Goal: Transaction & Acquisition: Purchase product/service

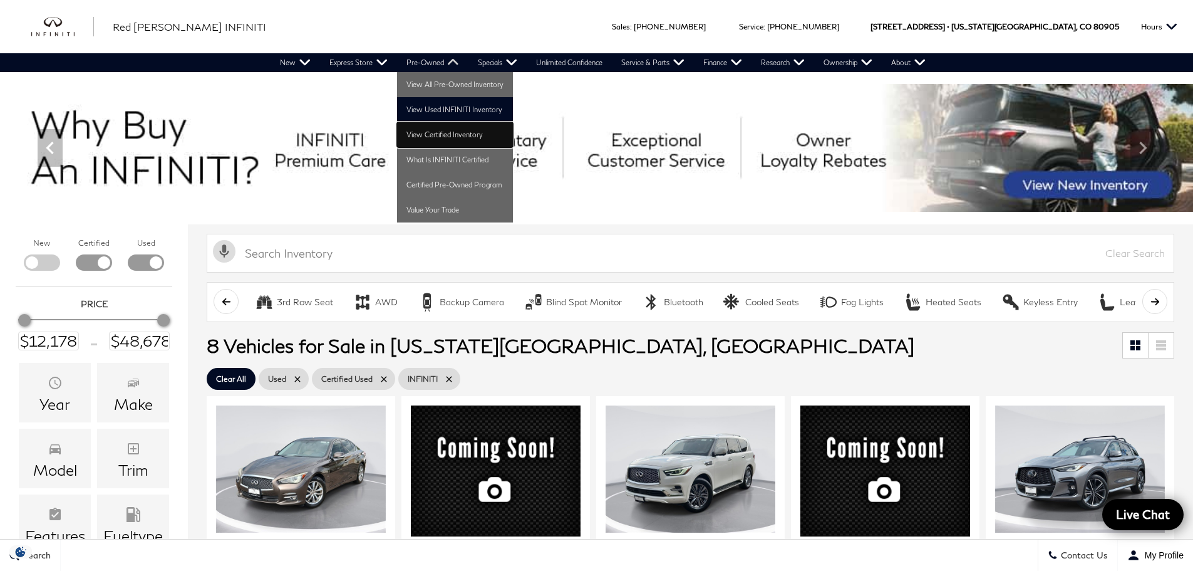
click at [444, 132] on link "View Certified Inventory" at bounding box center [455, 134] width 116 height 25
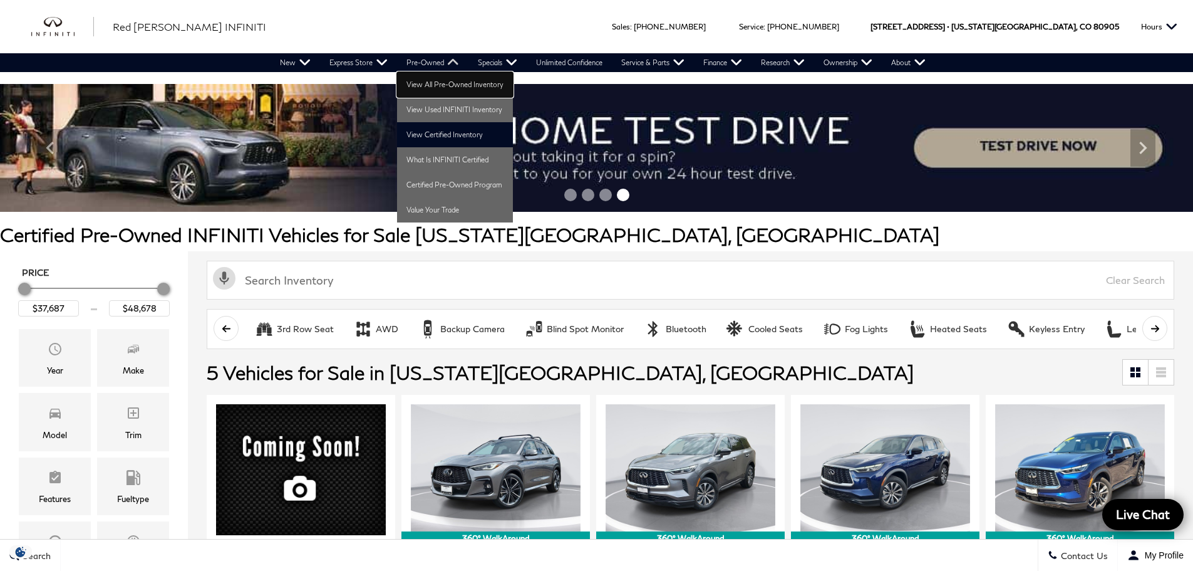
click at [437, 83] on link "View All Pre-Owned Inventory" at bounding box center [455, 84] width 116 height 25
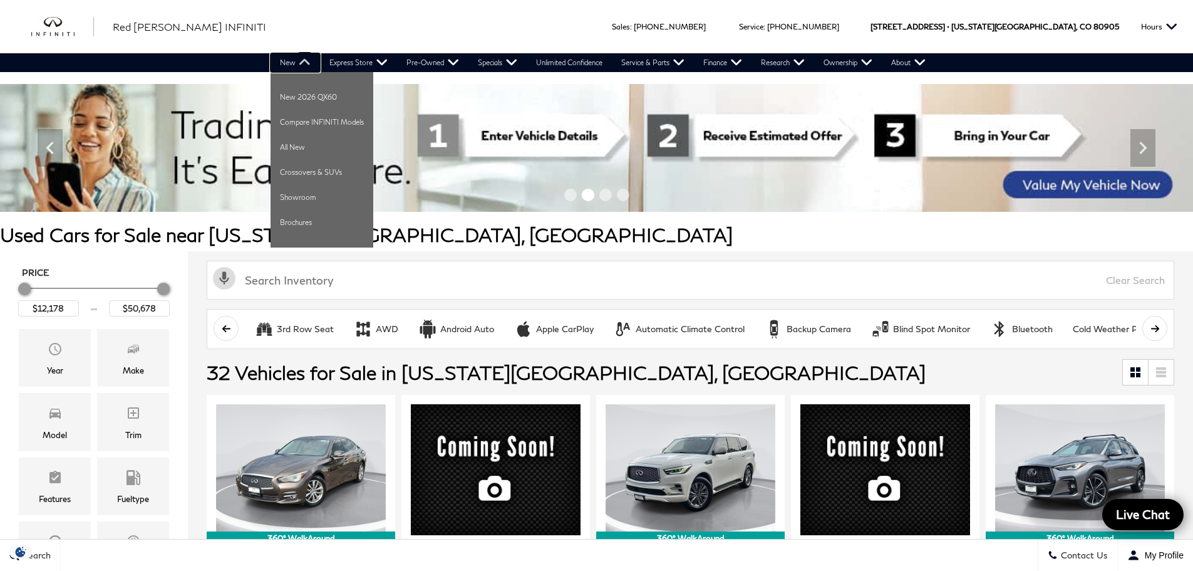
click at [302, 63] on link "New" at bounding box center [295, 62] width 49 height 19
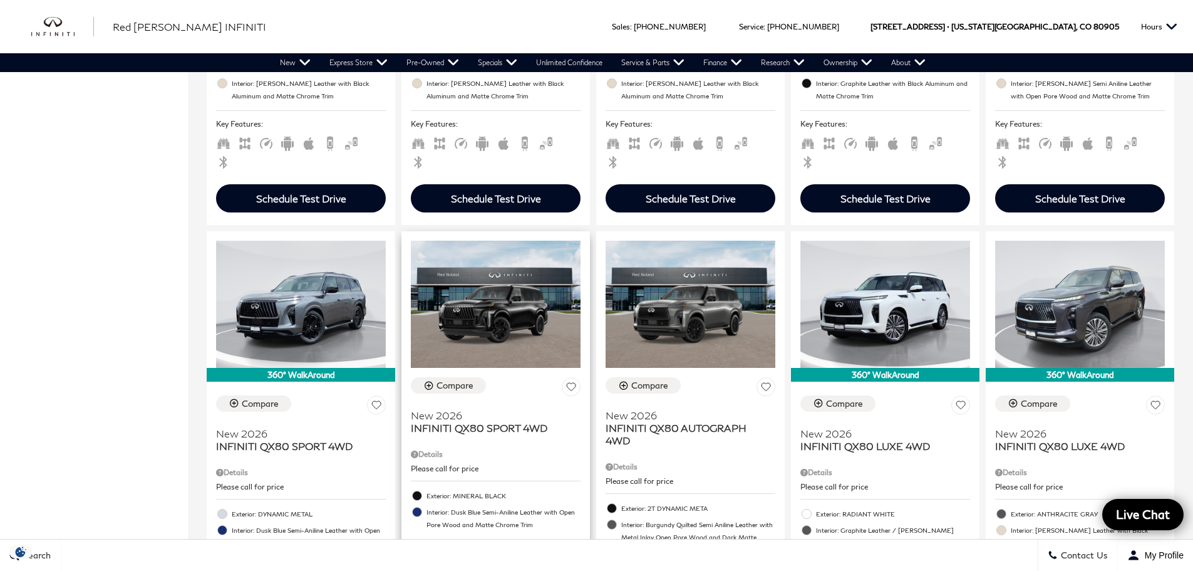
scroll to position [1754, 0]
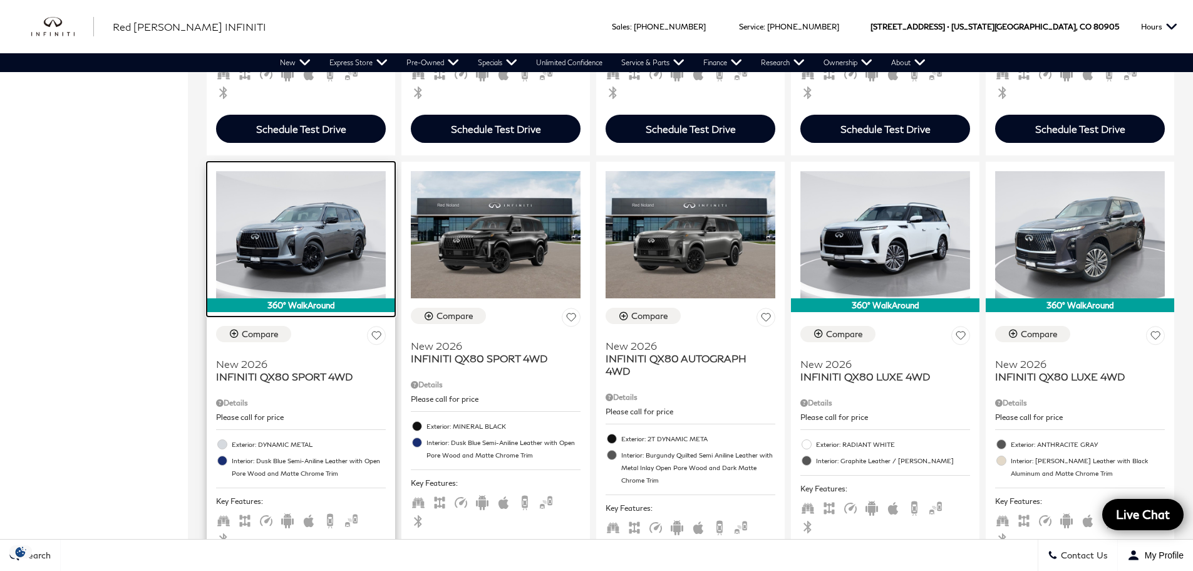
click at [308, 171] on img at bounding box center [301, 234] width 170 height 127
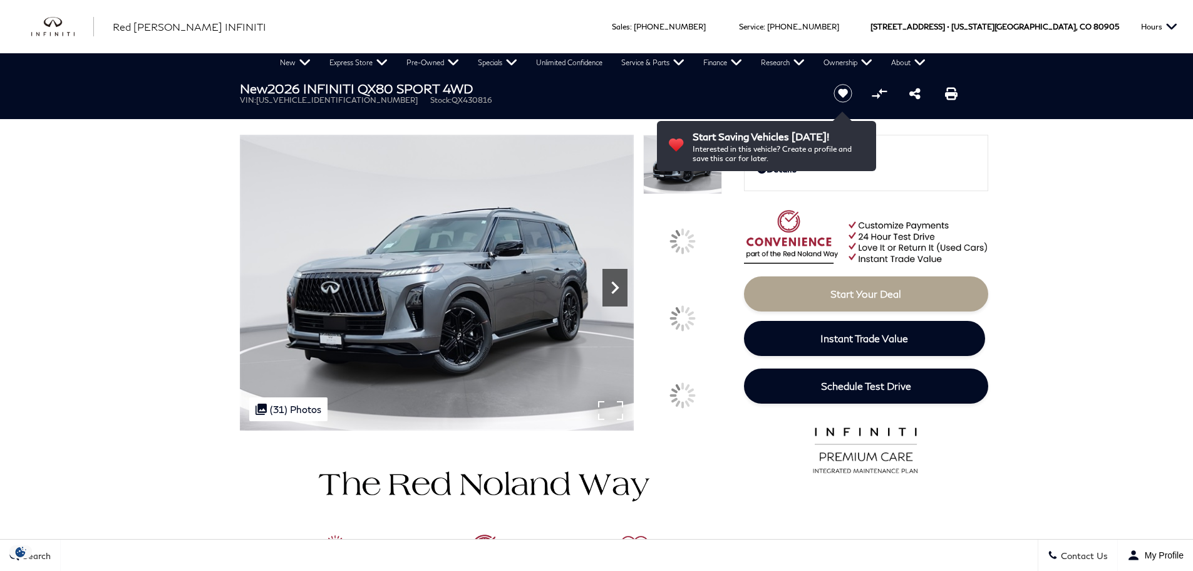
click at [613, 284] on icon "Next" at bounding box center [615, 287] width 8 height 13
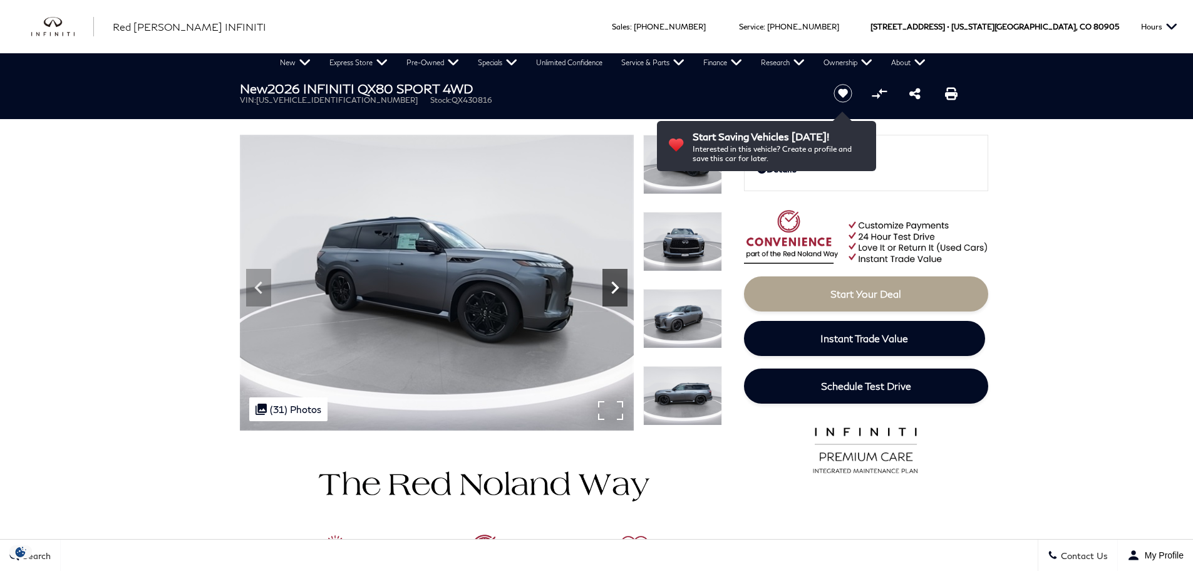
click at [613, 284] on icon "Next" at bounding box center [615, 287] width 8 height 13
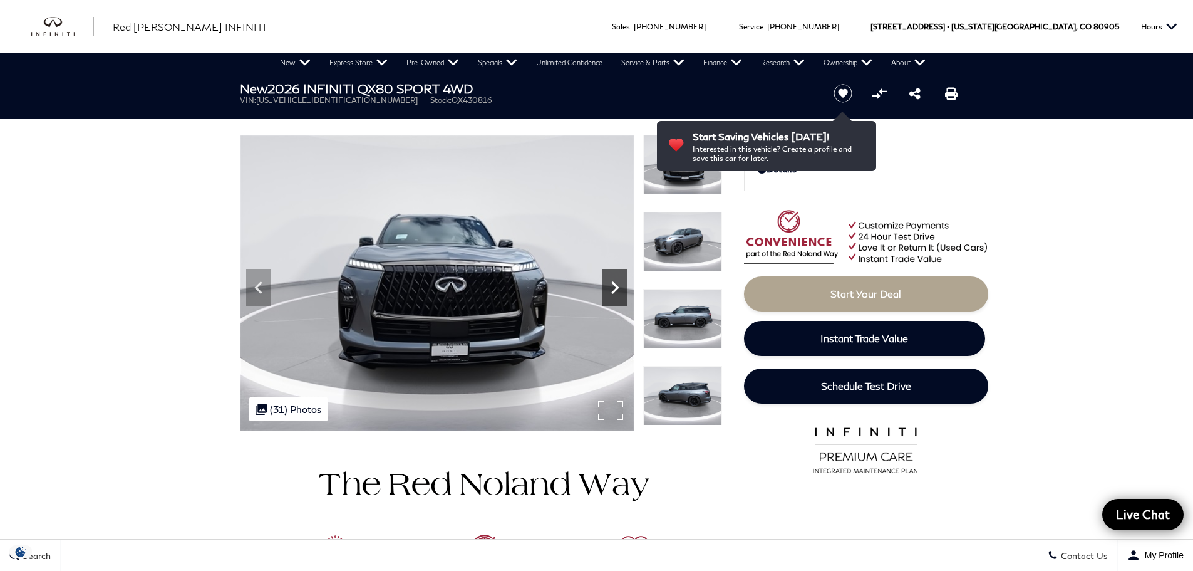
click at [613, 284] on icon "Next" at bounding box center [615, 287] width 8 height 13
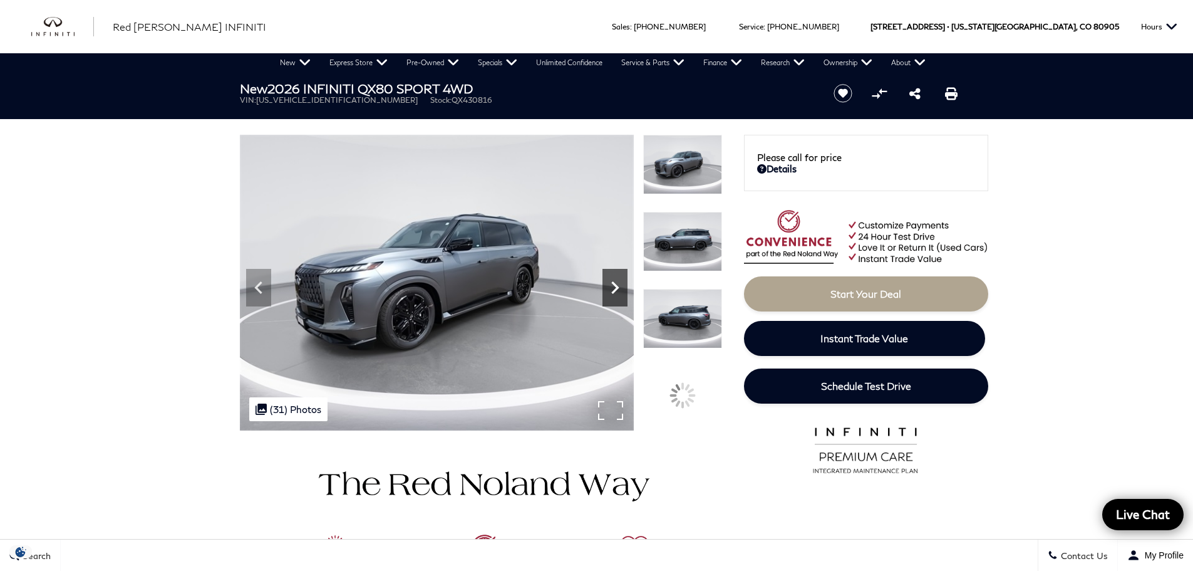
click at [613, 284] on icon "Next" at bounding box center [615, 287] width 8 height 13
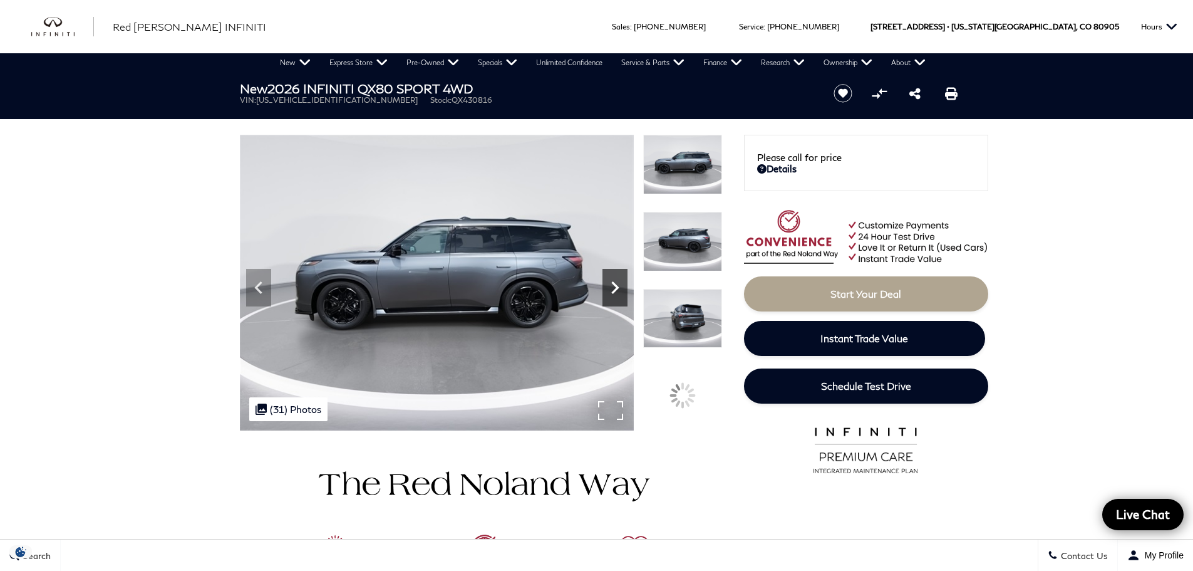
click at [613, 284] on icon "Next" at bounding box center [615, 287] width 8 height 13
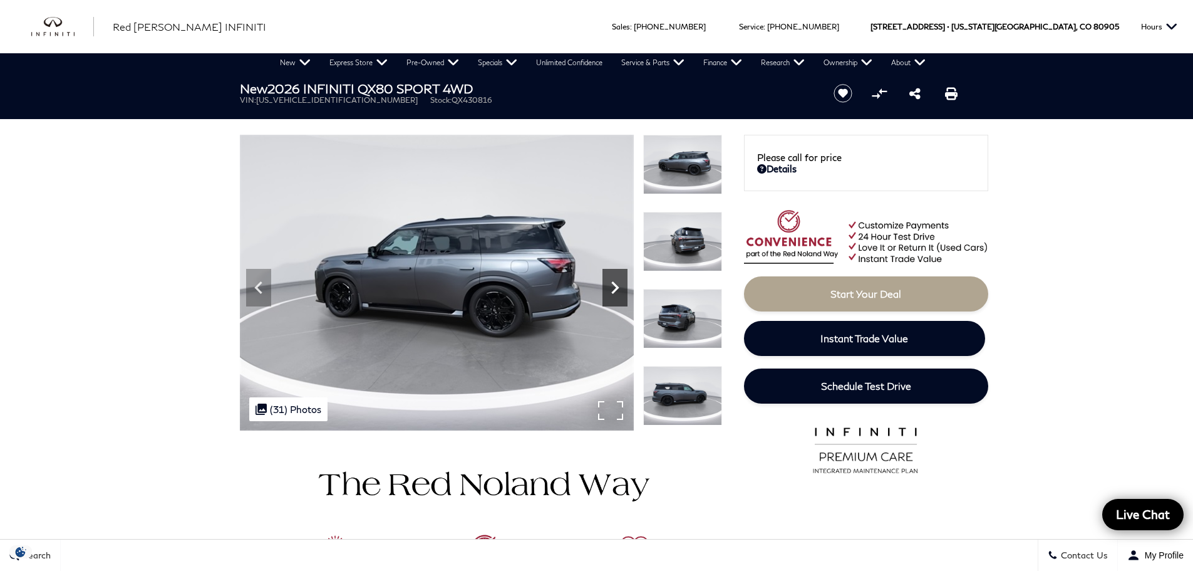
click at [613, 284] on icon "Next" at bounding box center [615, 287] width 8 height 13
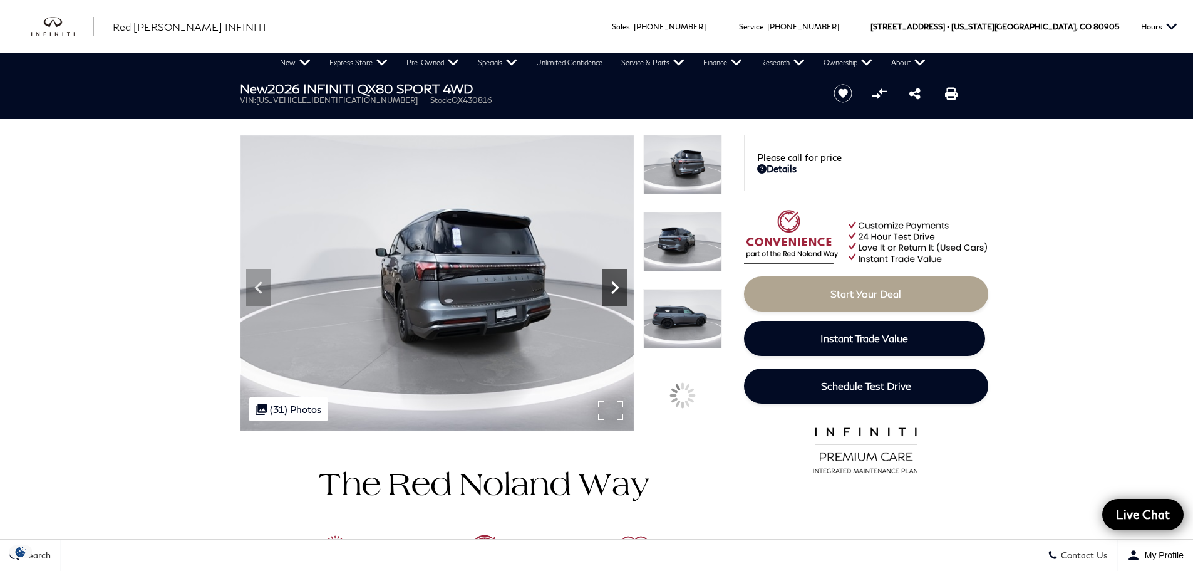
click at [614, 284] on icon "Next" at bounding box center [615, 287] width 8 height 13
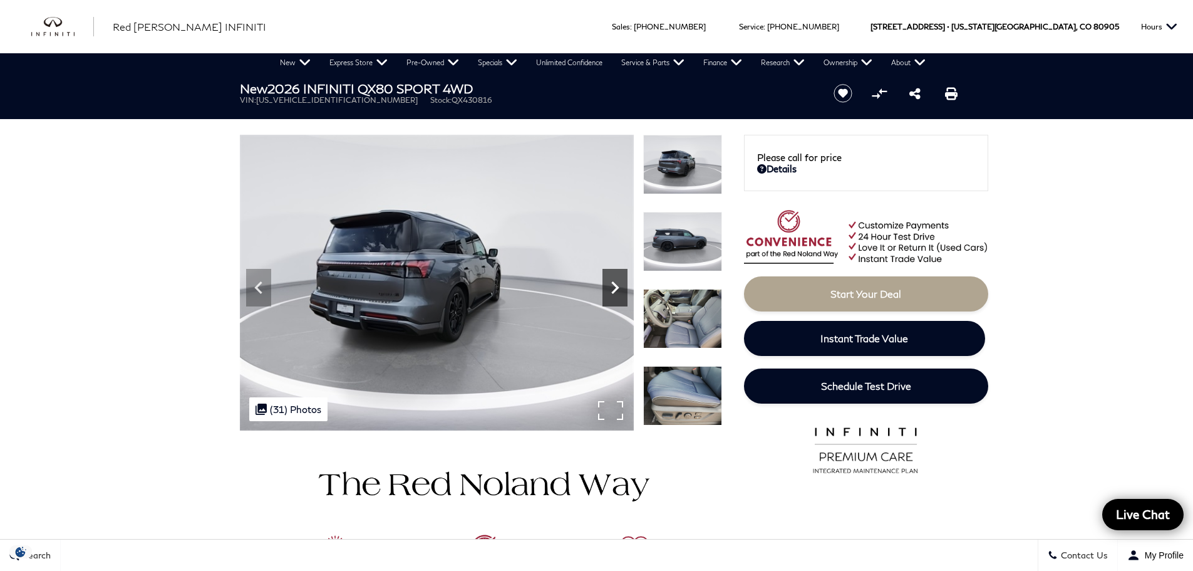
click at [615, 284] on icon "Next" at bounding box center [615, 287] width 8 height 13
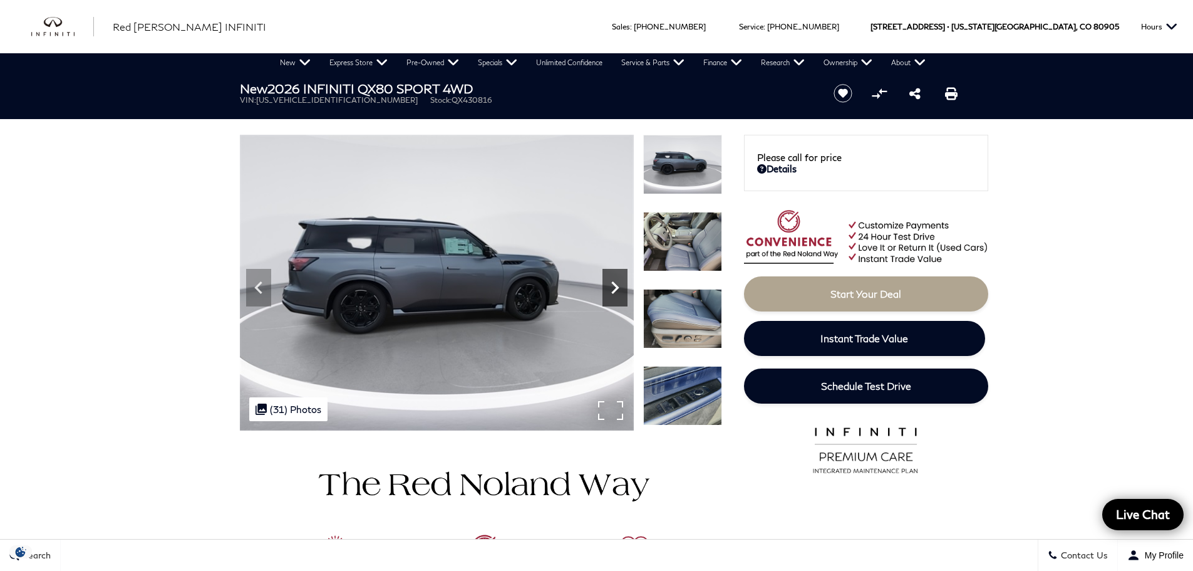
click at [615, 284] on icon "Next" at bounding box center [615, 287] width 8 height 13
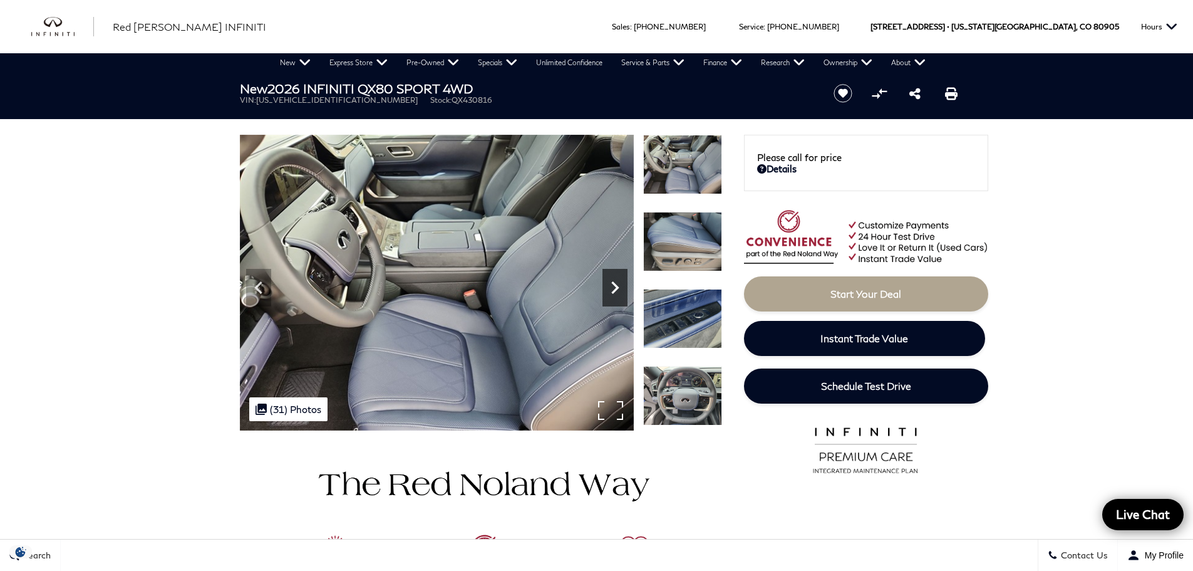
click at [615, 284] on icon "Next" at bounding box center [615, 287] width 8 height 13
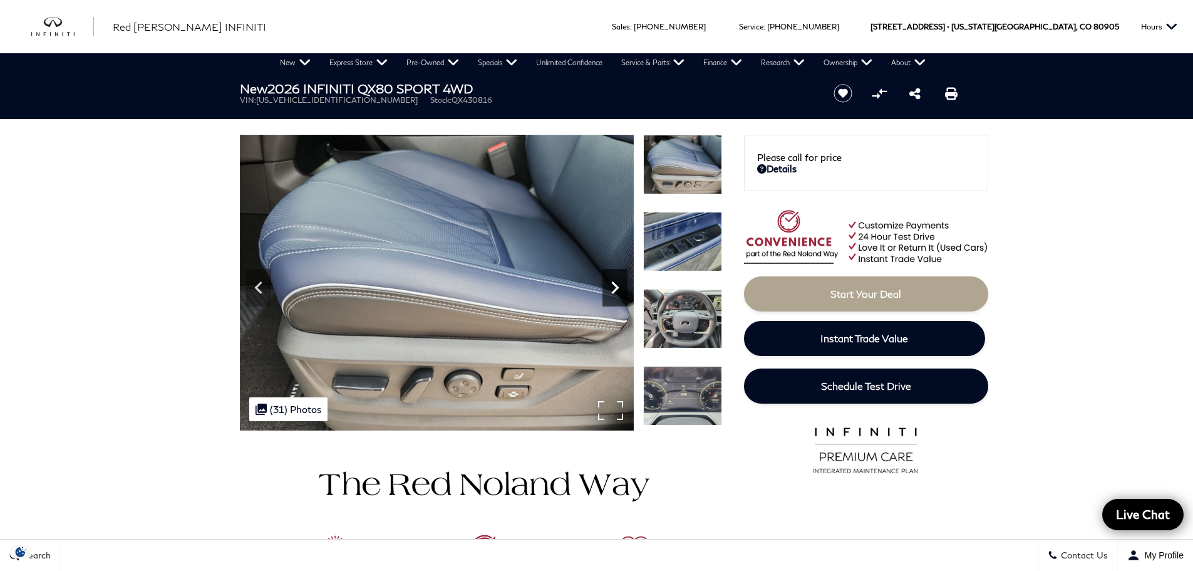
click at [619, 286] on icon "Next" at bounding box center [614, 287] width 25 height 25
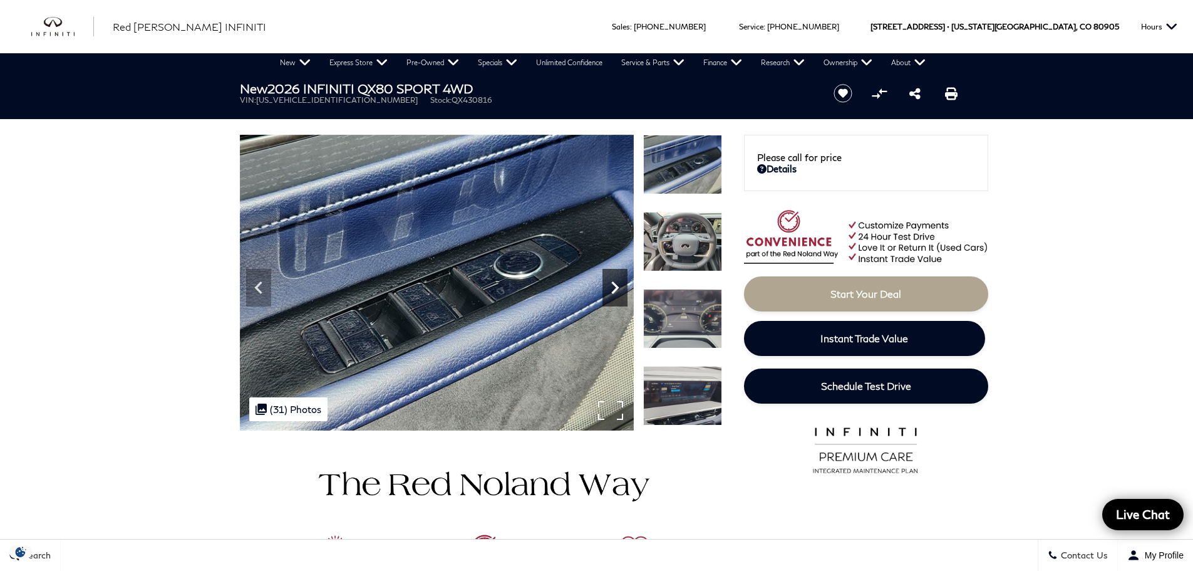
click at [617, 287] on icon "Next" at bounding box center [615, 287] width 8 height 13
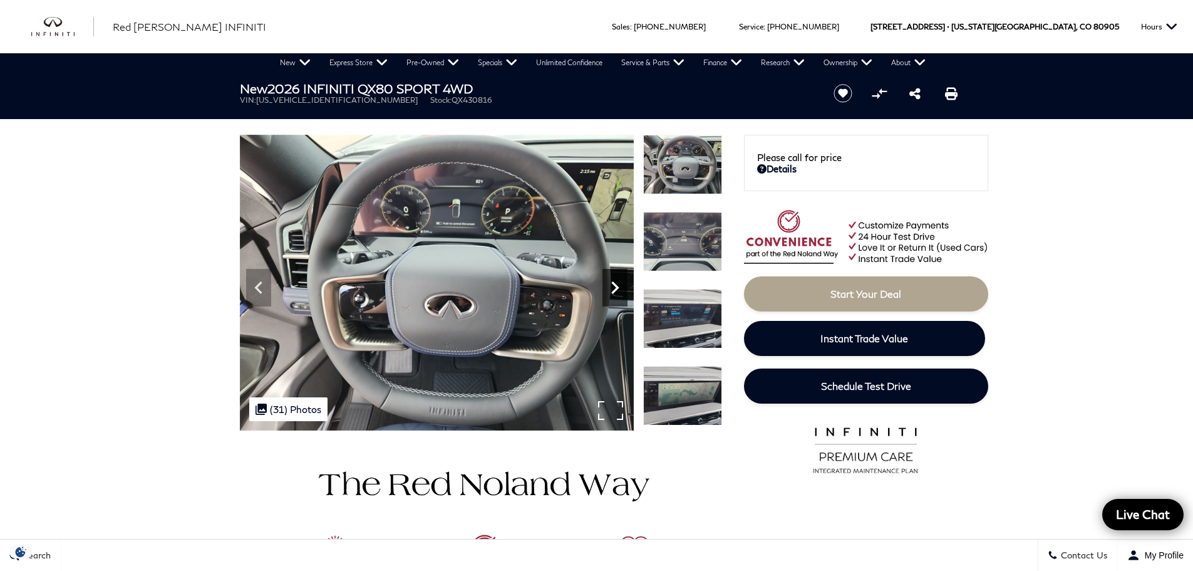
click at [613, 287] on icon "Next" at bounding box center [614, 287] width 25 height 25
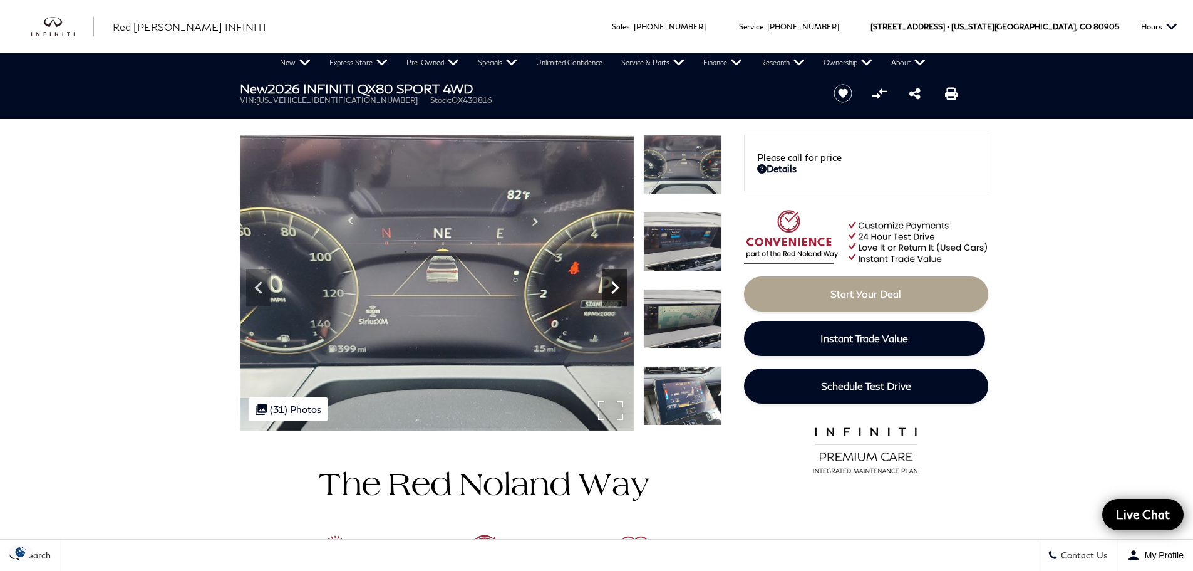
click at [613, 287] on icon "Next" at bounding box center [614, 287] width 25 height 25
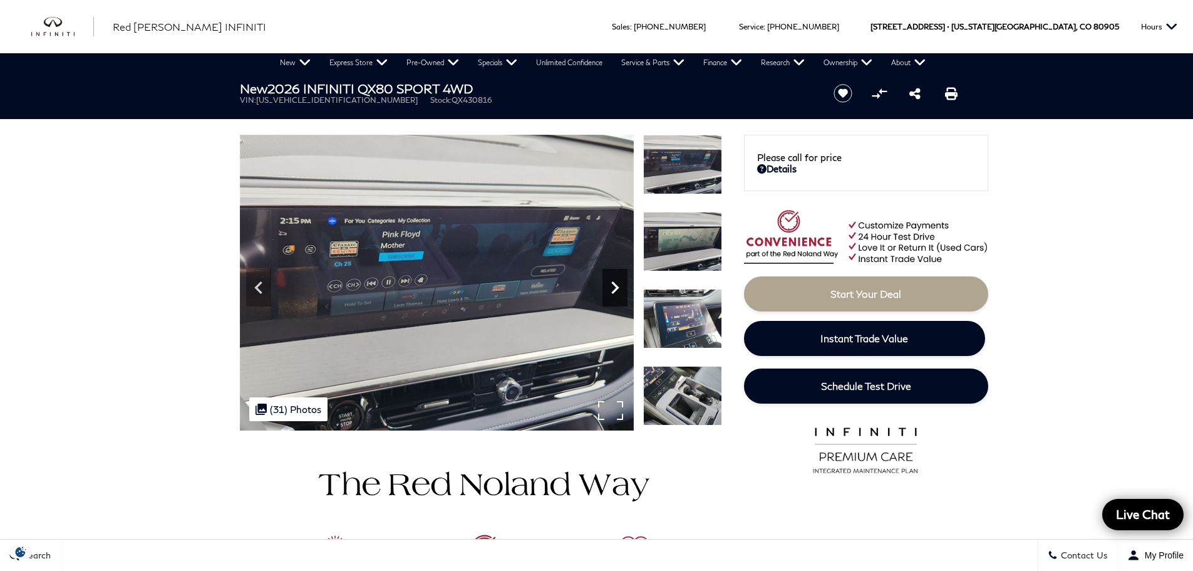
click at [613, 287] on icon "Next" at bounding box center [614, 287] width 25 height 25
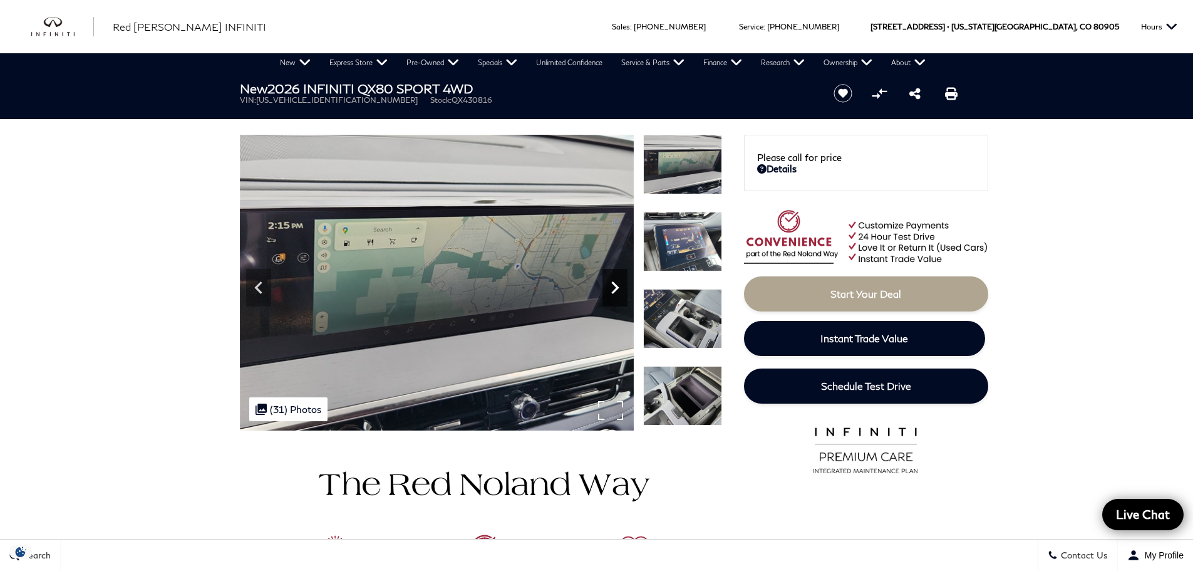
click at [613, 287] on icon "Next" at bounding box center [614, 287] width 25 height 25
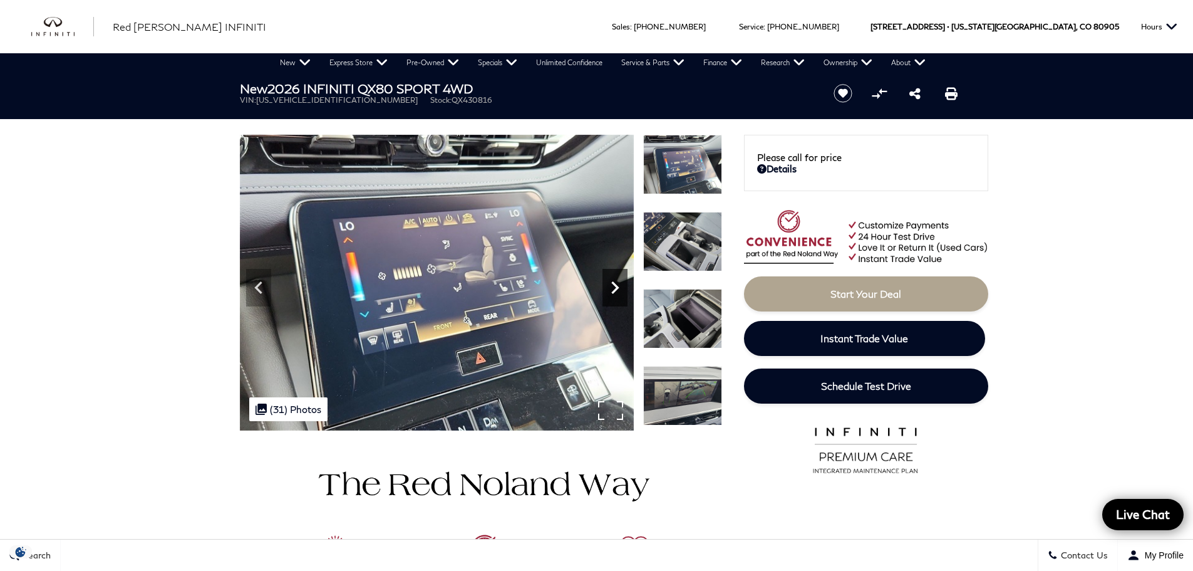
click at [613, 287] on icon "Next" at bounding box center [614, 287] width 25 height 25
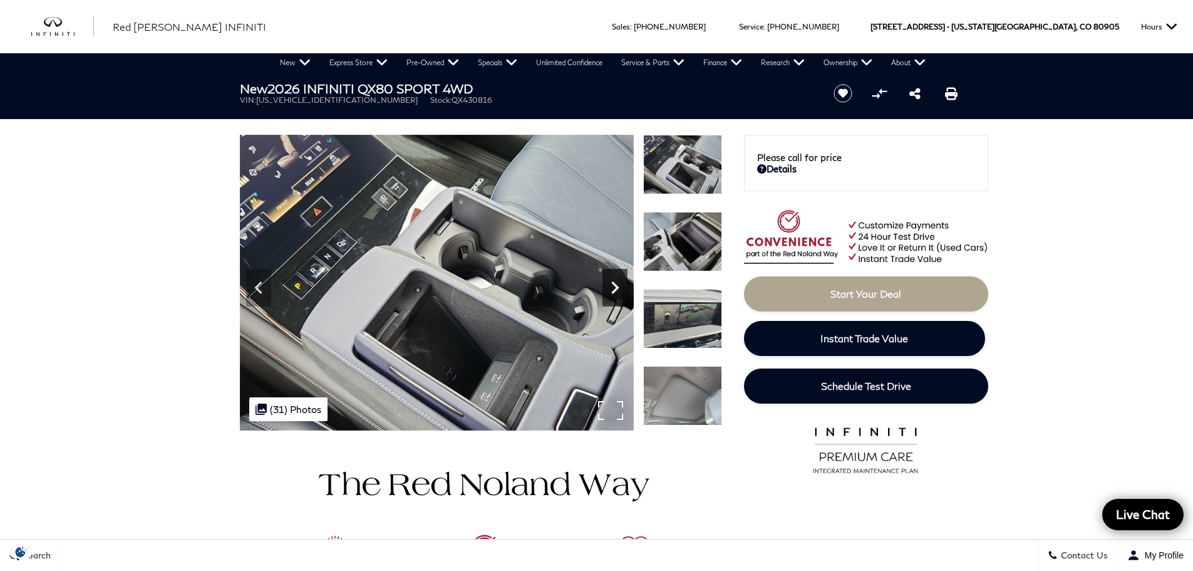
click at [613, 287] on icon "Next" at bounding box center [614, 287] width 25 height 25
